Goal: Task Accomplishment & Management: Manage account settings

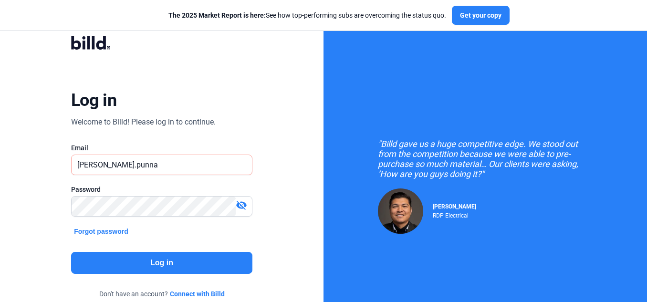
type input "[PERSON_NAME][EMAIL_ADDRESS][DOMAIN_NAME]"
click at [94, 261] on button "Log in" at bounding box center [161, 263] width 181 height 22
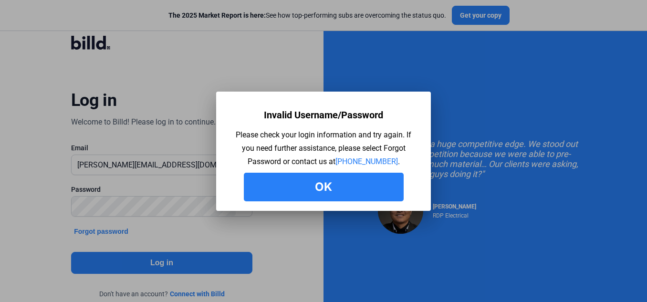
click at [351, 187] on button "Ok" at bounding box center [324, 187] width 160 height 29
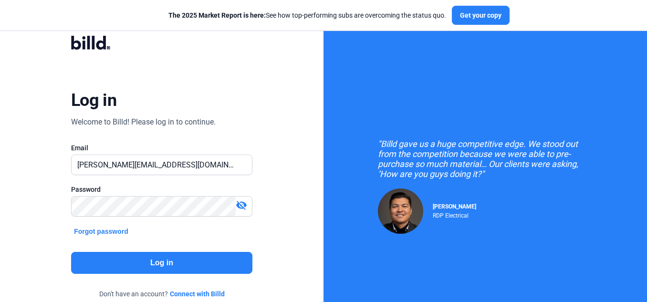
click at [105, 231] on button "Forgot password" at bounding box center [101, 231] width 60 height 10
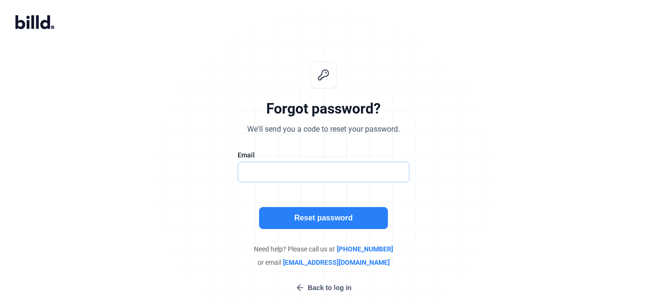
click at [364, 170] on input "text" at bounding box center [323, 172] width 171 height 20
type input "[PERSON_NAME][EMAIL_ADDRESS][DOMAIN_NAME]"
click at [337, 218] on button "Reset password" at bounding box center [323, 218] width 129 height 22
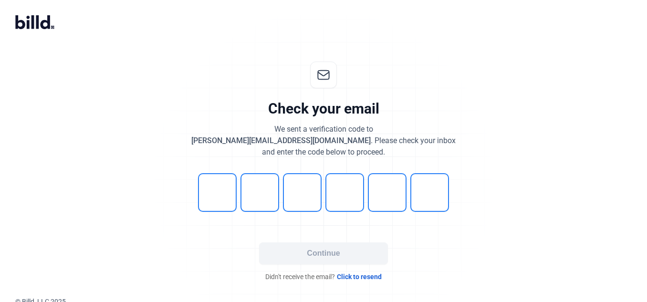
scroll to position [4, 0]
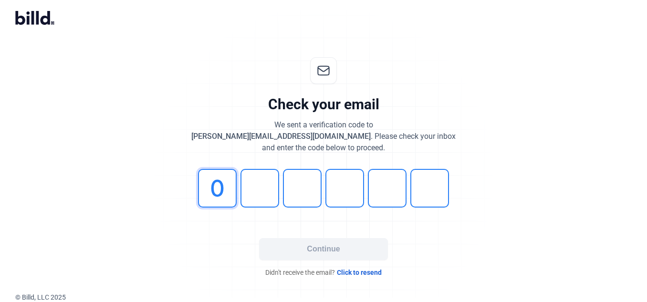
type input "0"
type input "8"
type input "0"
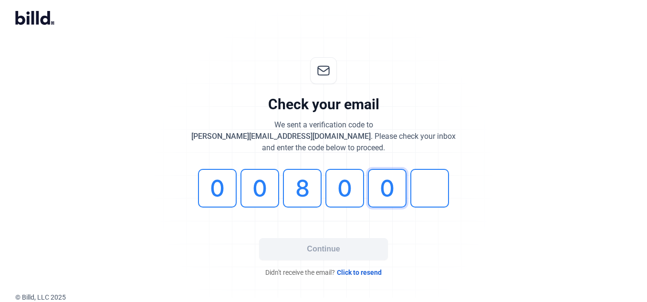
type input "0"
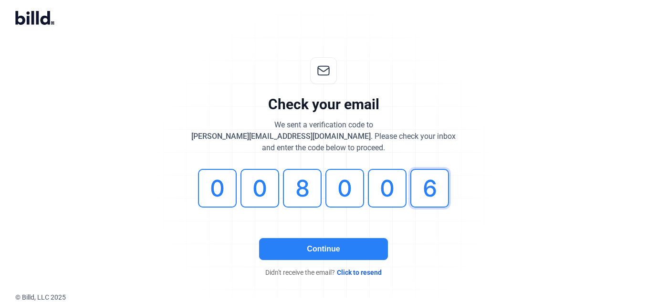
type input "6"
click at [324, 244] on button "Continue" at bounding box center [323, 249] width 129 height 22
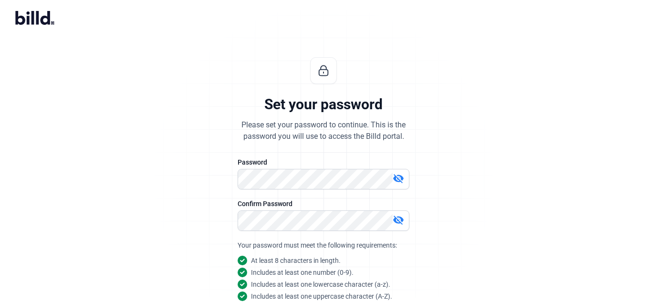
click at [448, 220] on div "Set your password Please set your password to continue. This is the password yo…" at bounding box center [323, 225] width 317 height 367
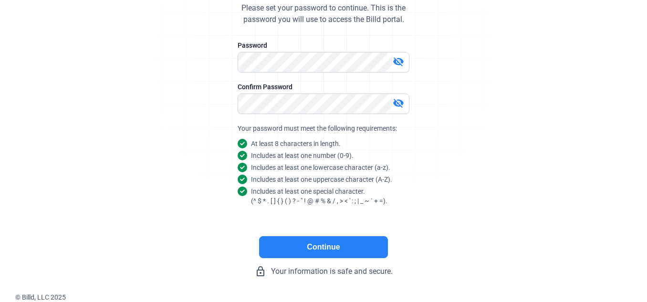
click at [349, 249] on button "Continue" at bounding box center [323, 247] width 129 height 22
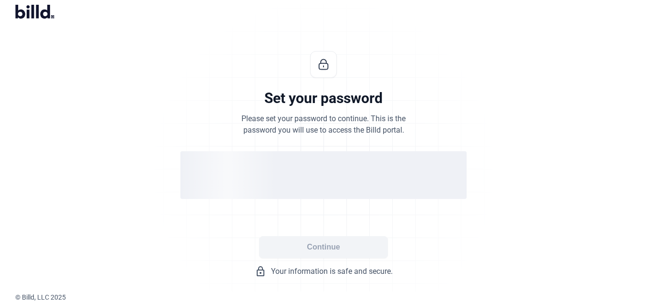
scroll to position [10, 0]
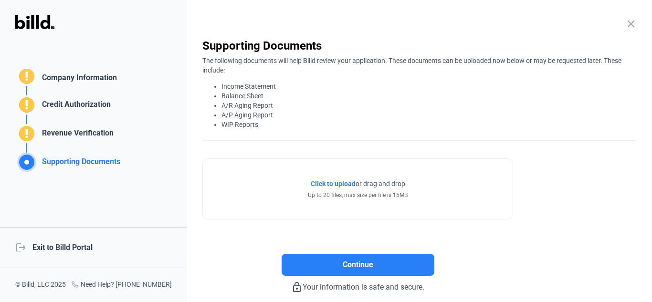
click at [83, 248] on div "logout Exit to Billd Portal" at bounding box center [93, 247] width 187 height 41
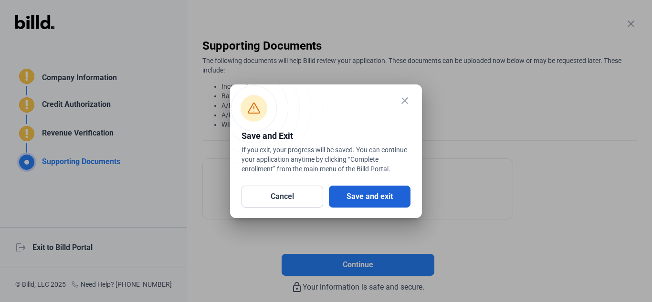
click at [384, 192] on button "Save and exit" at bounding box center [370, 197] width 82 height 22
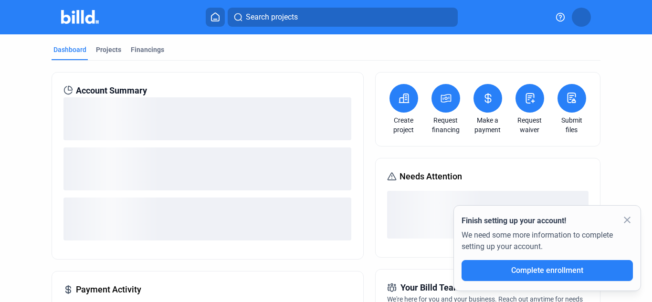
click at [627, 220] on mat-icon "close" at bounding box center [626, 219] width 11 height 11
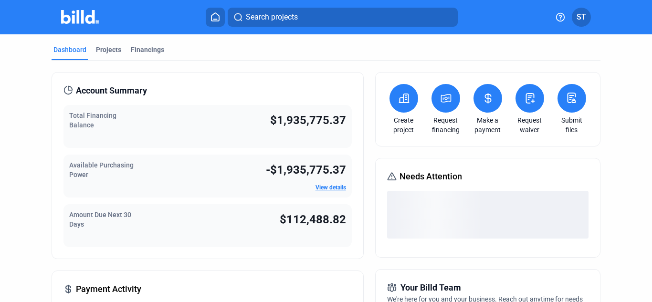
click at [581, 18] on span "ST" at bounding box center [581, 16] width 10 height 11
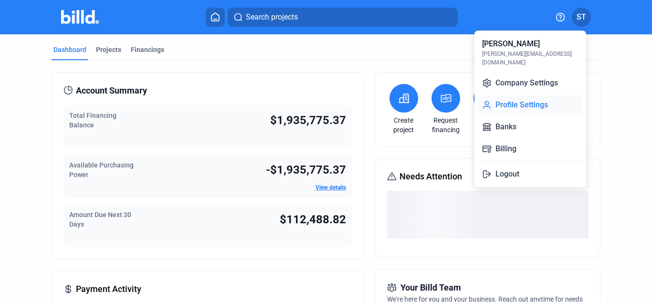
click at [535, 99] on button "Profile Settings" at bounding box center [530, 104] width 104 height 19
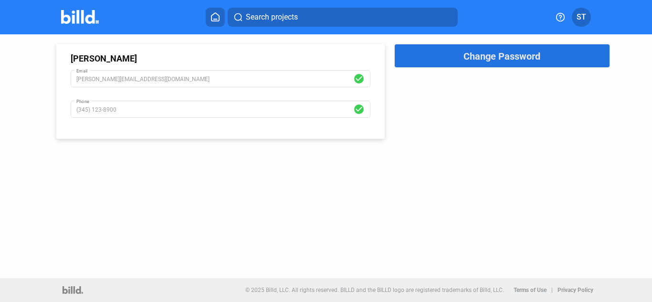
click at [514, 55] on span "Change Password" at bounding box center [501, 56] width 77 height 11
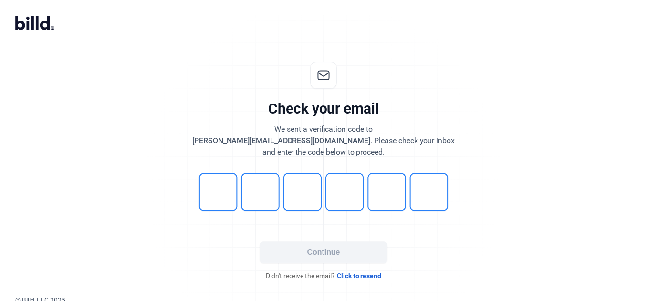
scroll to position [4, 0]
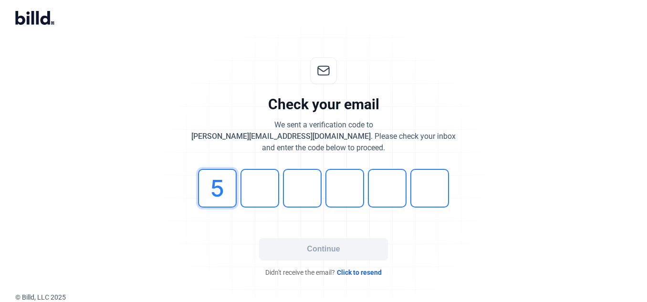
type input "5"
type input "3"
type input "0"
type input "3"
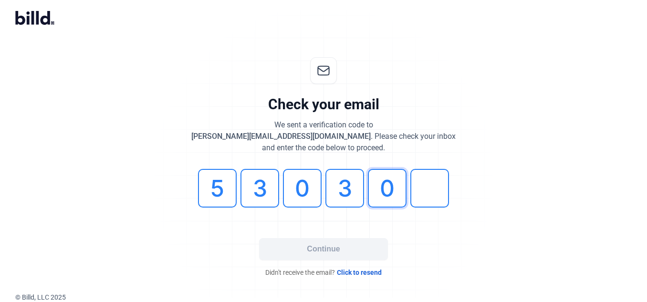
type input "0"
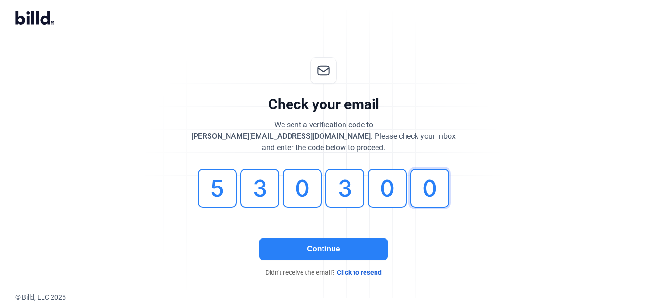
type input "0"
click at [337, 243] on button "Continue" at bounding box center [323, 249] width 129 height 22
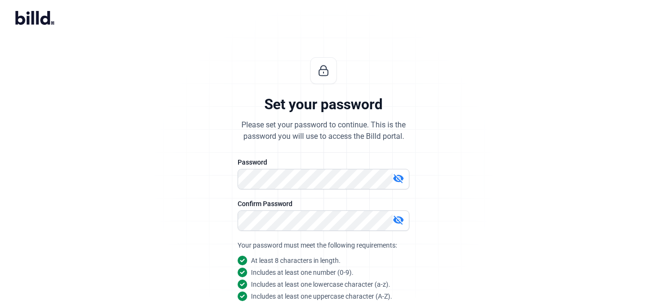
click at [401, 175] on mat-icon "visibility_off" at bounding box center [398, 178] width 11 height 11
click at [402, 222] on mat-icon "visibility_off" at bounding box center [398, 219] width 11 height 11
click at [488, 215] on div "Set your password Please set your password to continue. This is the password yo…" at bounding box center [323, 225] width 647 height 367
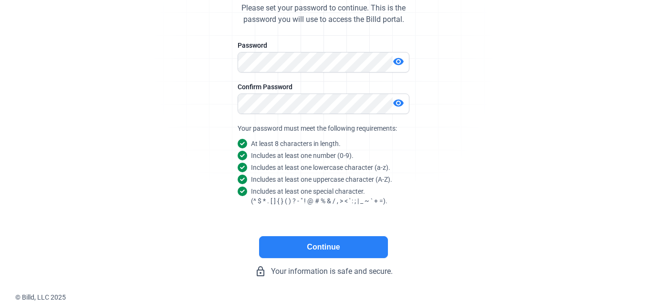
click at [345, 243] on button "Continue" at bounding box center [323, 247] width 129 height 22
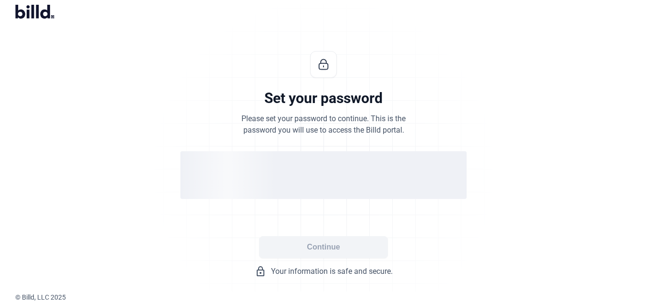
scroll to position [10, 0]
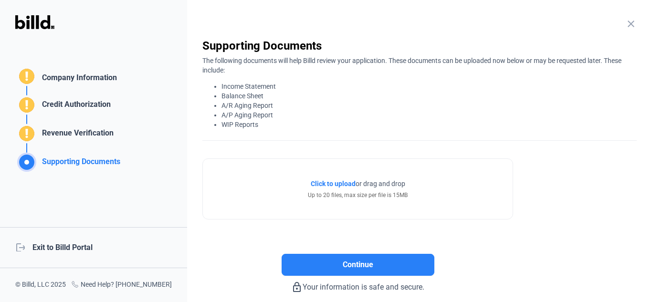
click at [83, 247] on div "logout Exit to Billd Portal" at bounding box center [93, 247] width 187 height 41
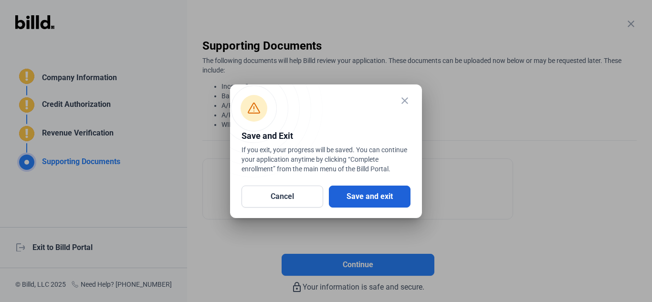
click at [367, 199] on button "Save and exit" at bounding box center [370, 197] width 82 height 22
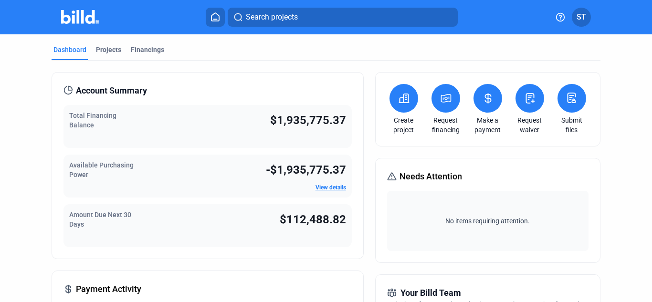
click at [583, 15] on span "ST" at bounding box center [581, 16] width 10 height 11
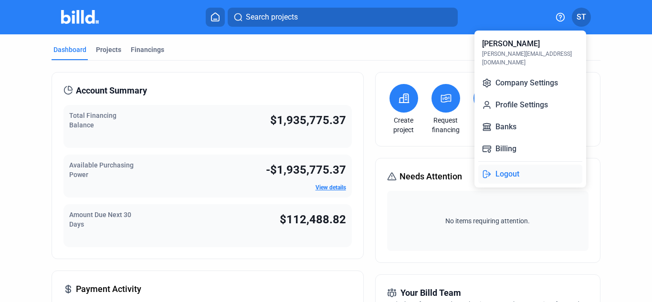
click at [510, 165] on button "Logout" at bounding box center [530, 174] width 104 height 19
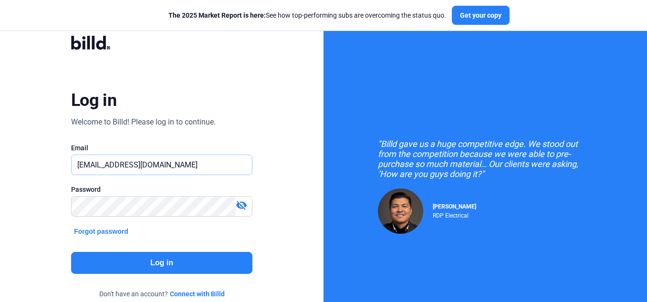
click at [201, 164] on input "[EMAIL_ADDRESS][DOMAIN_NAME]" at bounding box center [157, 165] width 170 height 20
type input "s"
type input "[PERSON_NAME][EMAIL_ADDRESS][DOMAIN_NAME]"
click at [240, 202] on mat-icon "visibility_off" at bounding box center [241, 204] width 11 height 11
click at [32, 235] on div "Log in Welcome to Billd! Please log in to continue. Email [PERSON_NAME][EMAIL_A…" at bounding box center [161, 173] width 323 height 347
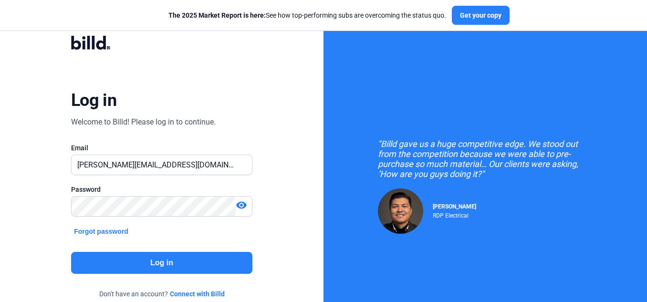
click at [139, 261] on button "Log in" at bounding box center [161, 263] width 181 height 22
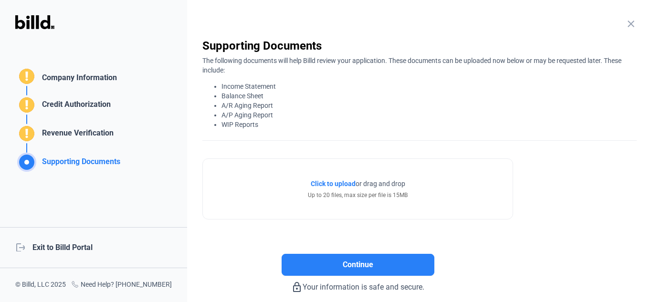
click at [88, 244] on div "logout Exit to Billd Portal" at bounding box center [93, 247] width 187 height 41
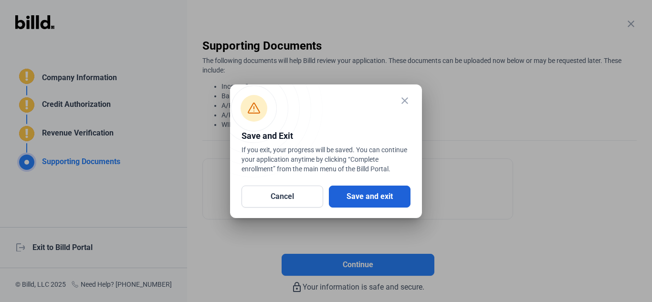
click at [365, 202] on button "Save and exit" at bounding box center [370, 197] width 82 height 22
